Goal: Task Accomplishment & Management: Use online tool/utility

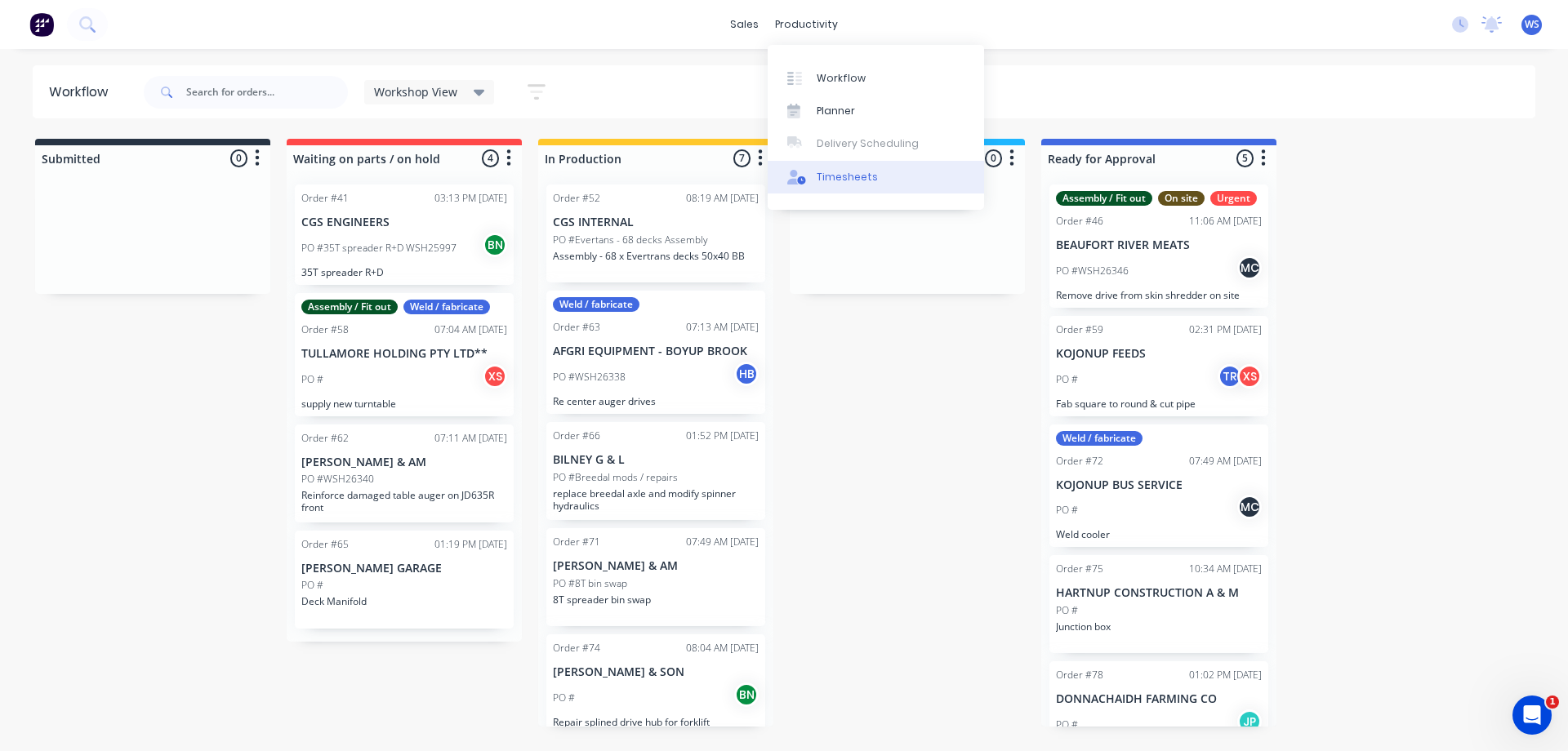
click at [810, 172] on div at bounding box center [799, 177] width 25 height 15
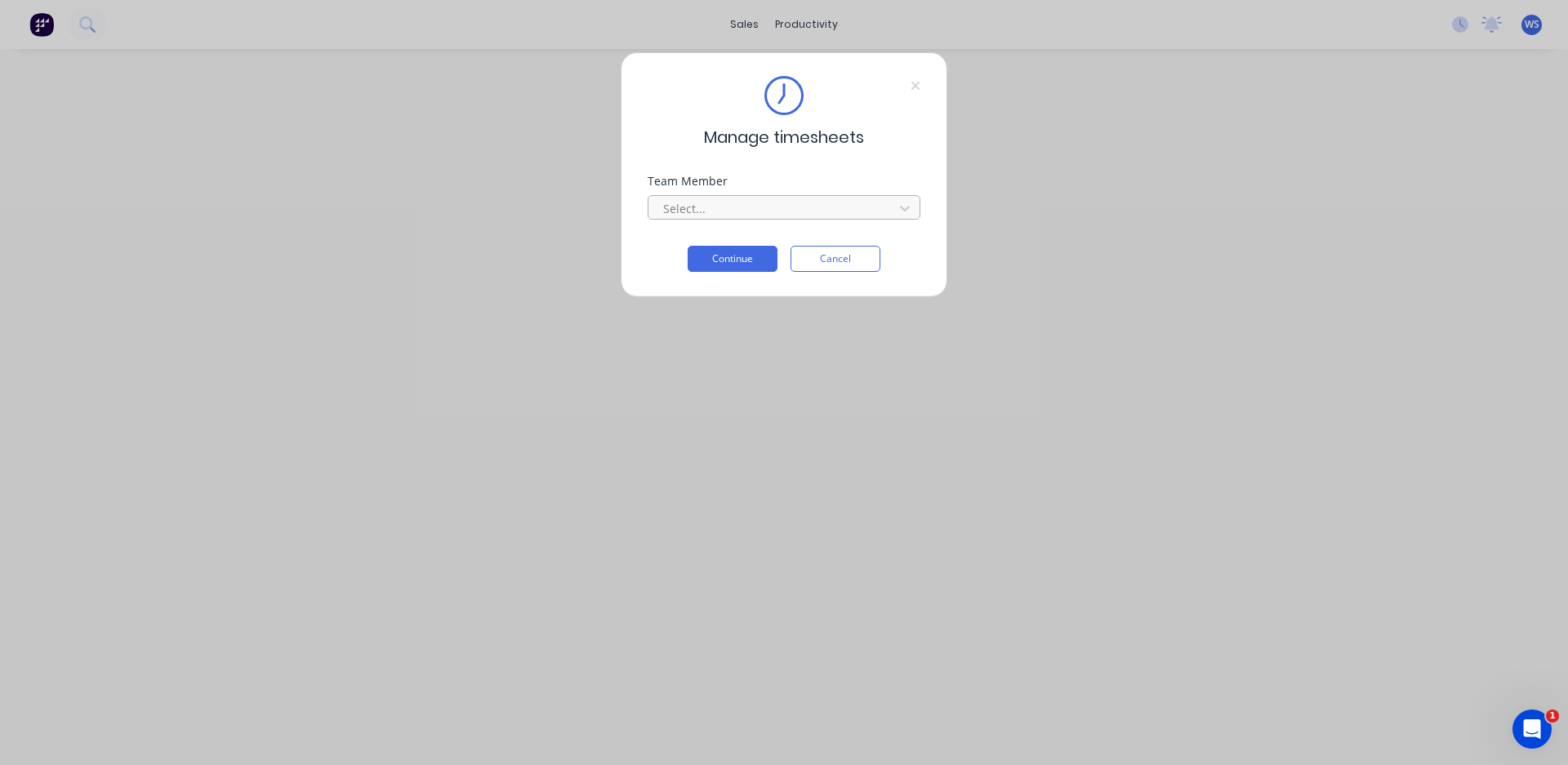
click at [768, 211] on div at bounding box center [773, 208] width 224 height 20
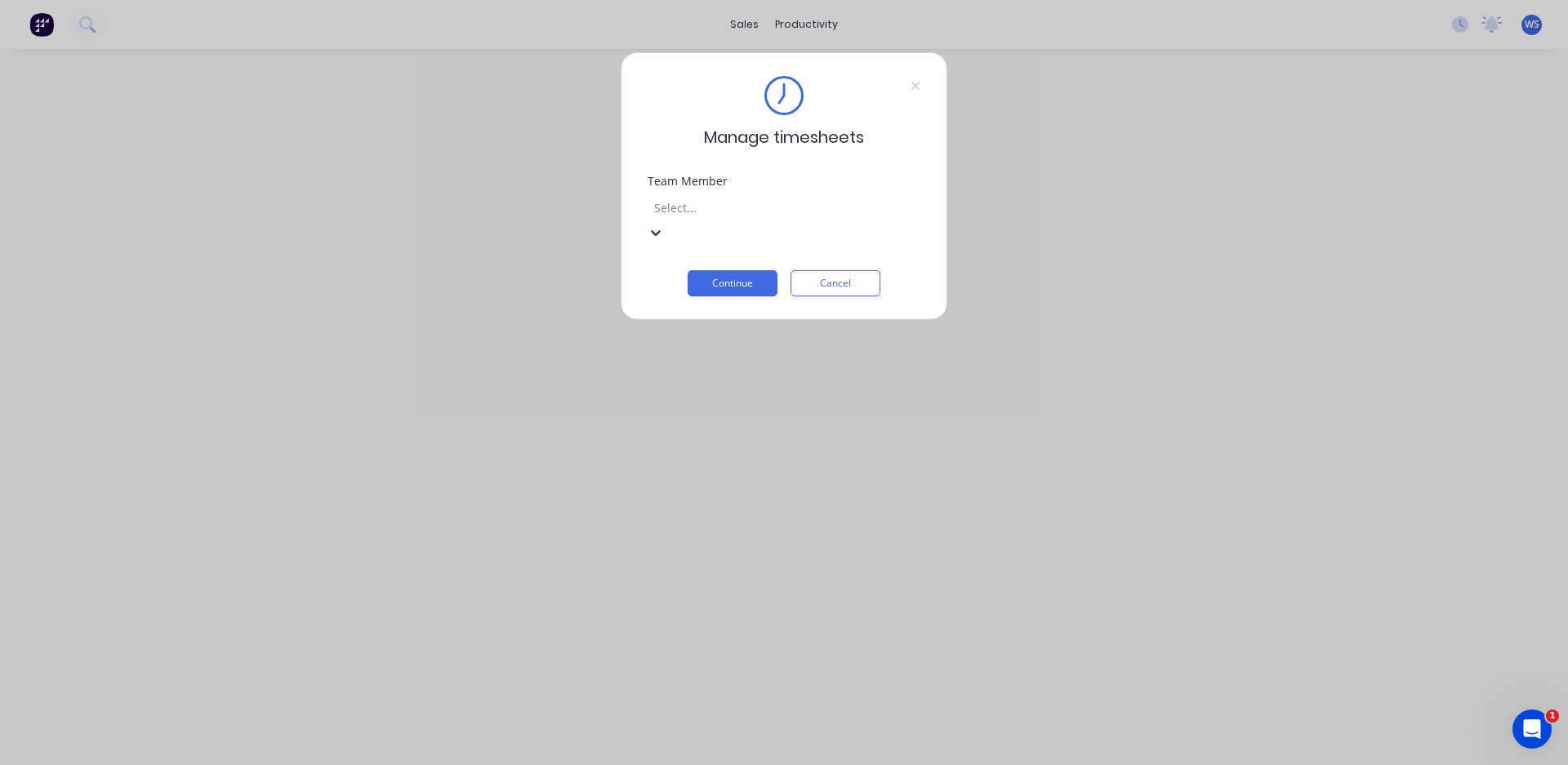
click at [725, 270] on button "Continue" at bounding box center [732, 283] width 89 height 26
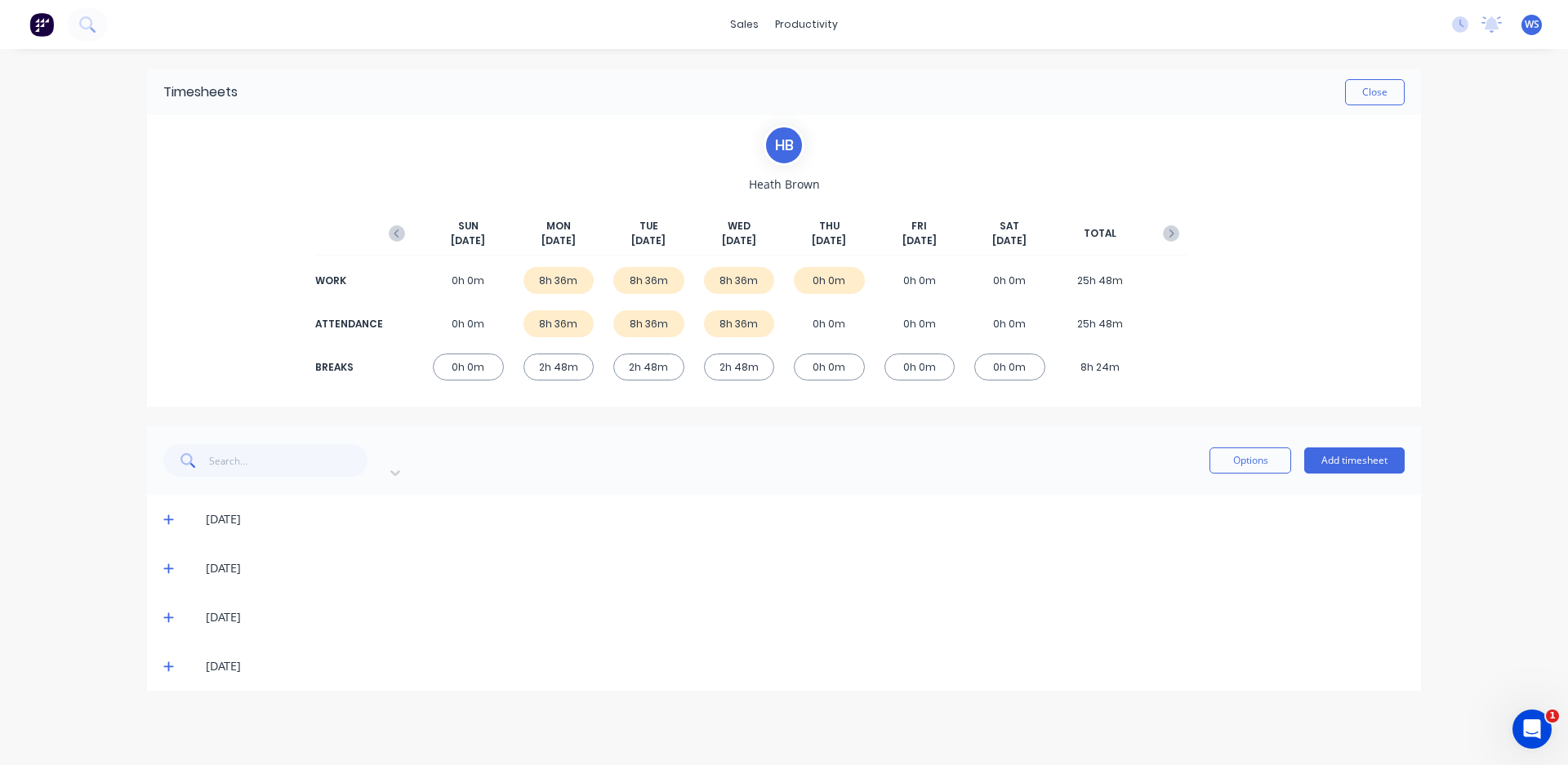
click at [165, 661] on icon at bounding box center [169, 666] width 11 height 12
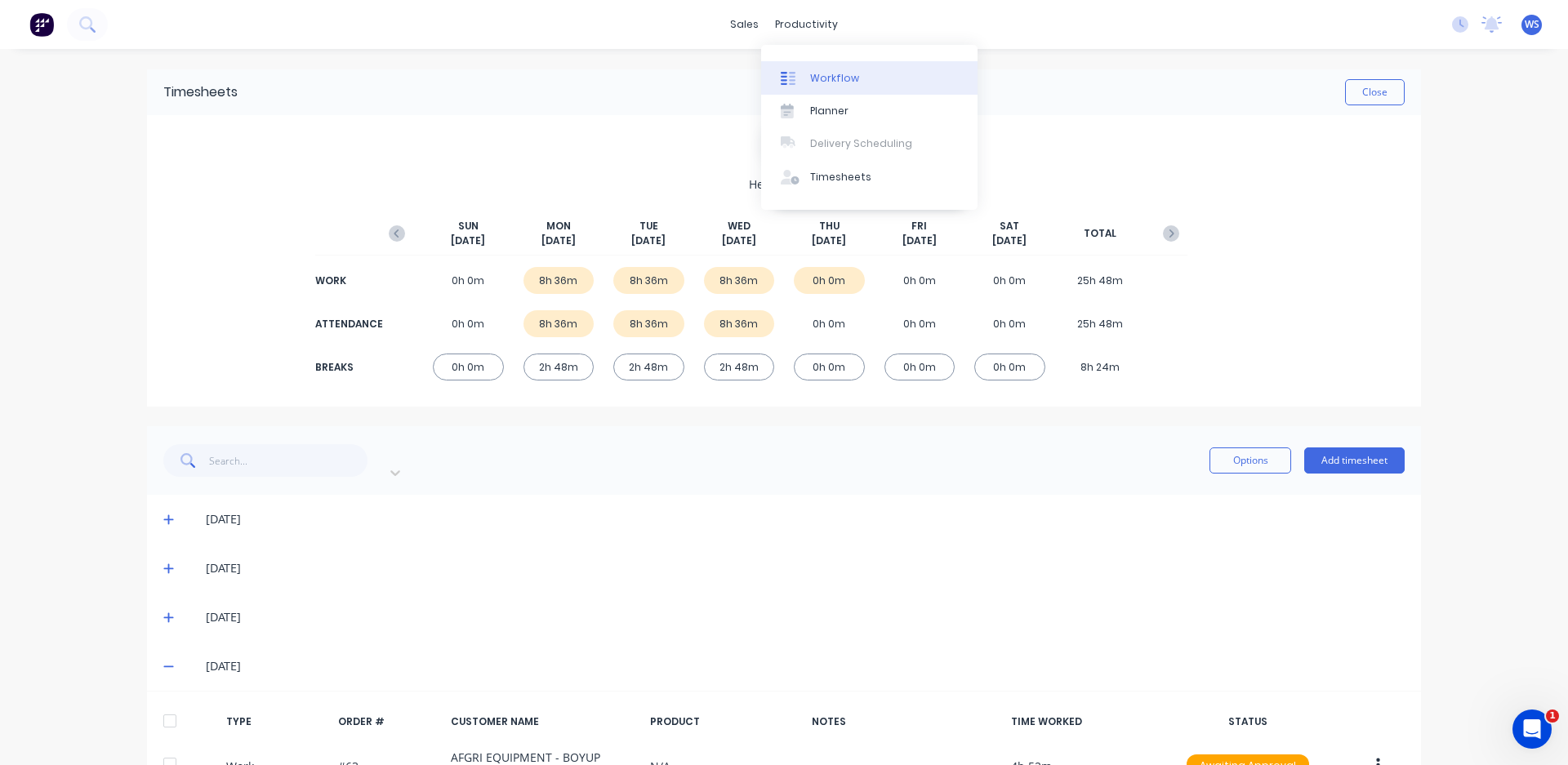
click at [845, 89] on link "Workflow" at bounding box center [869, 78] width 216 height 33
